Goal: Find specific page/section: Find specific page/section

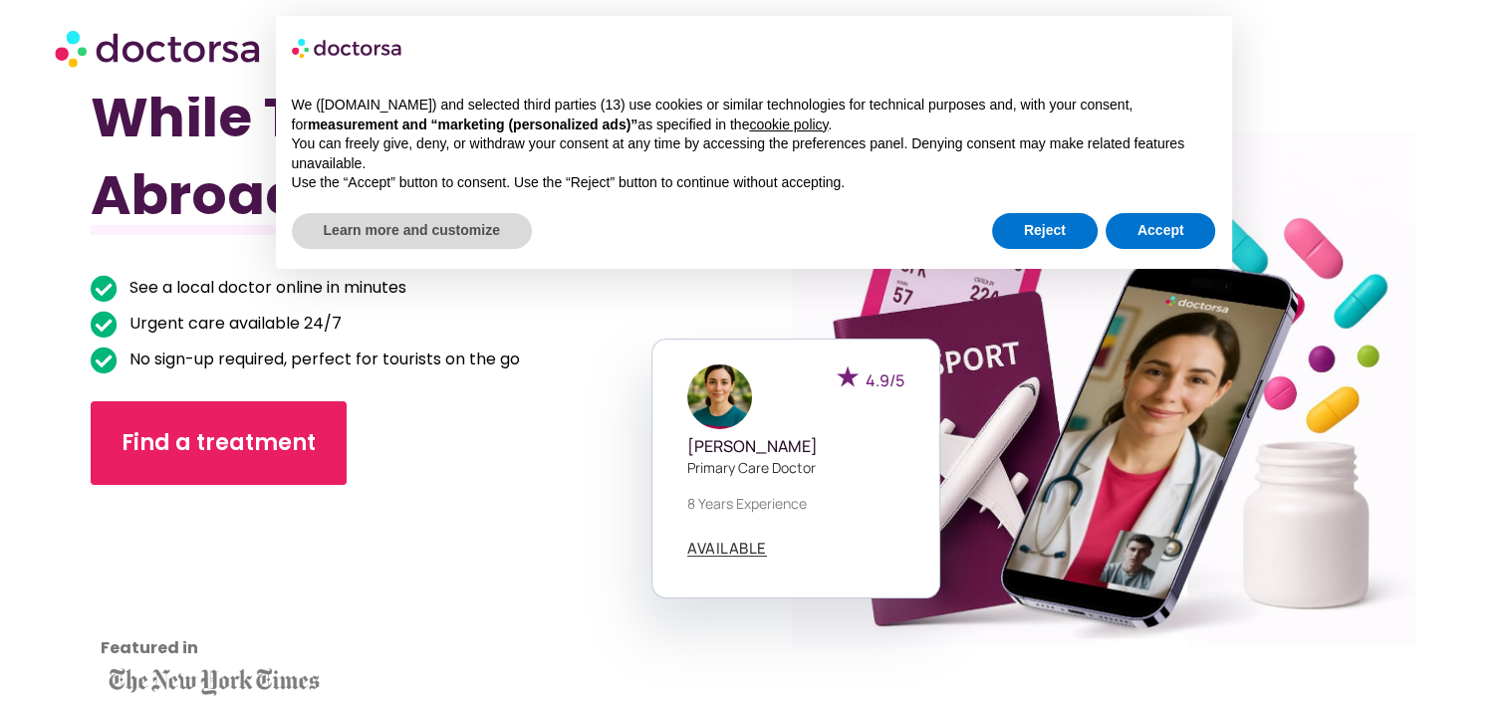
scroll to position [95, 0]
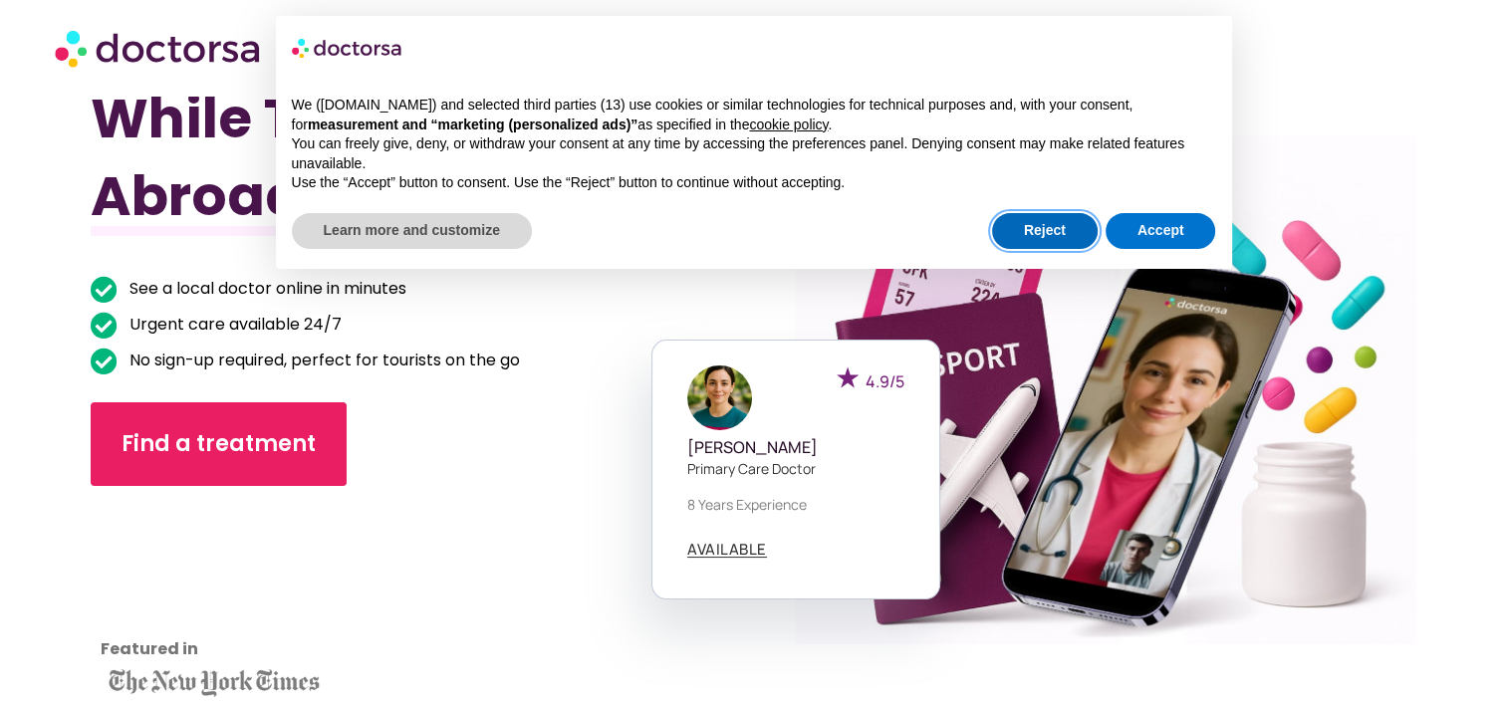
click at [1062, 231] on button "Reject" at bounding box center [1045, 231] width 106 height 36
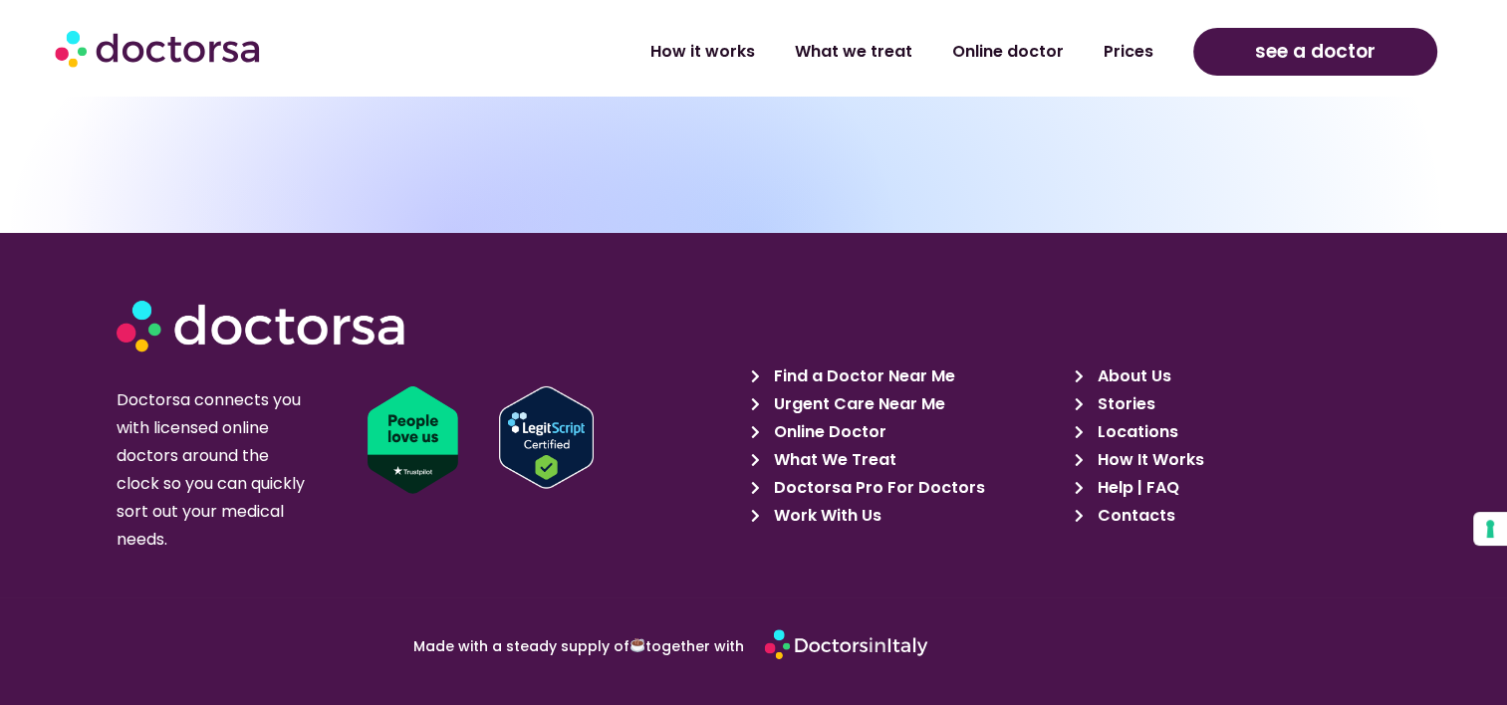
scroll to position [6883, 0]
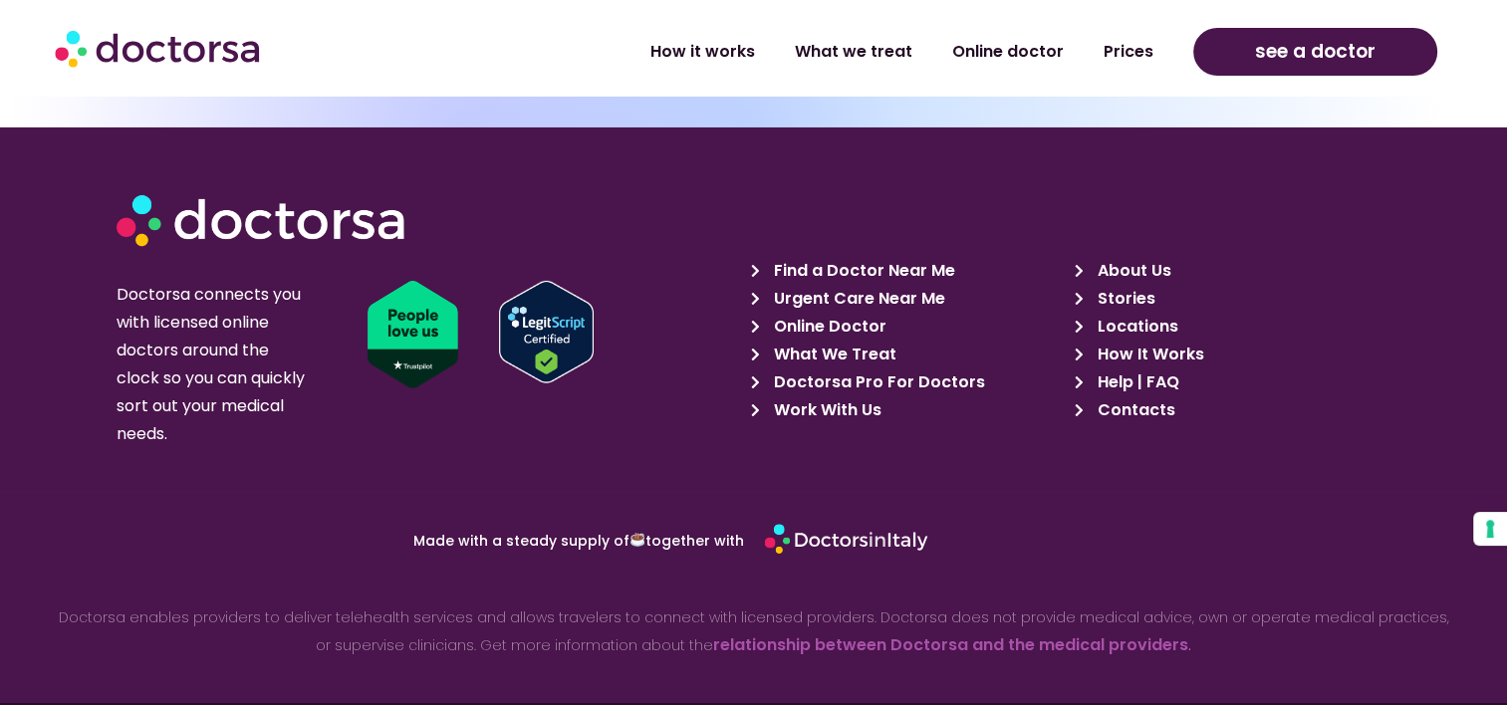
click at [849, 397] on span "Work With Us" at bounding box center [825, 411] width 113 height 28
click at [844, 369] on span "Doctorsa Pro For Doctors" at bounding box center [877, 383] width 216 height 28
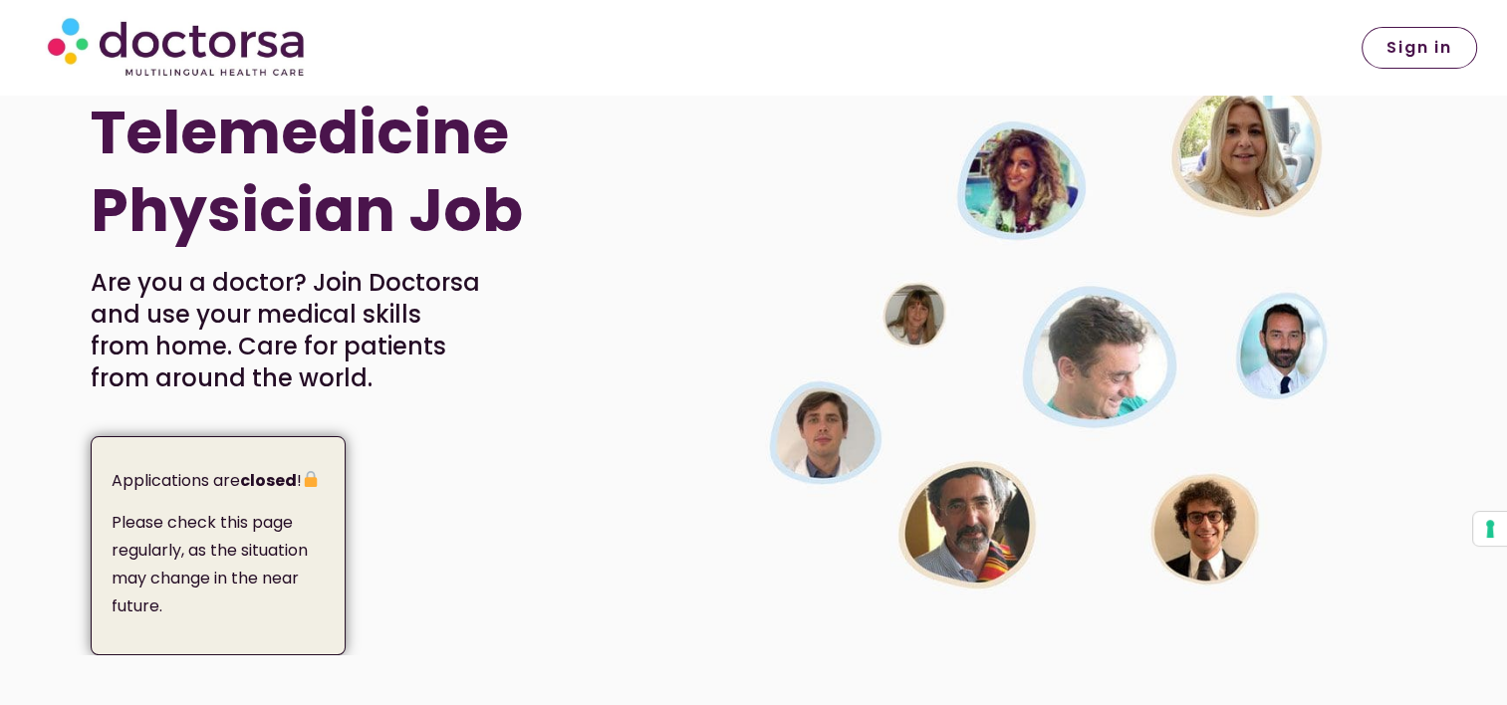
scroll to position [88, 0]
